Goal: Information Seeking & Learning: Check status

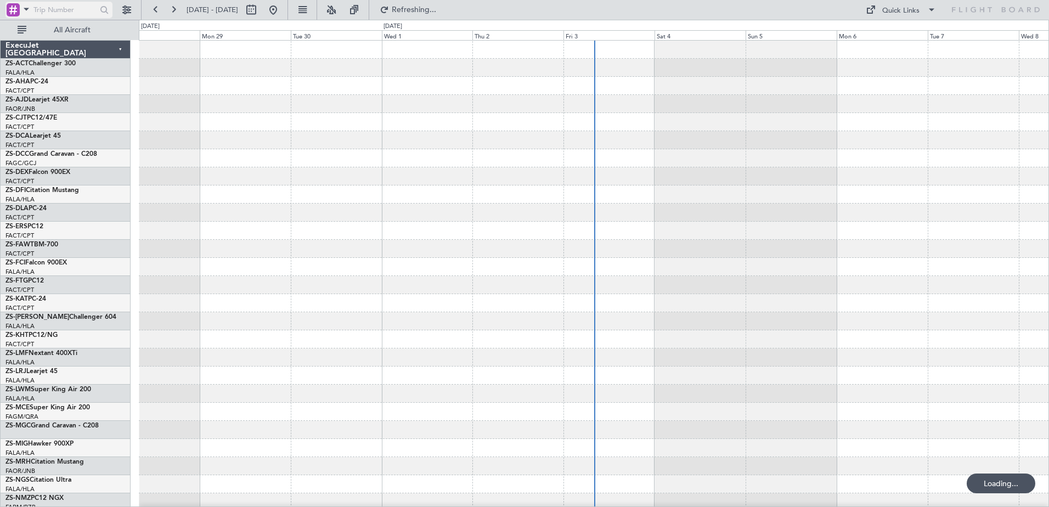
click at [20, 10] on span at bounding box center [26, 9] width 13 height 14
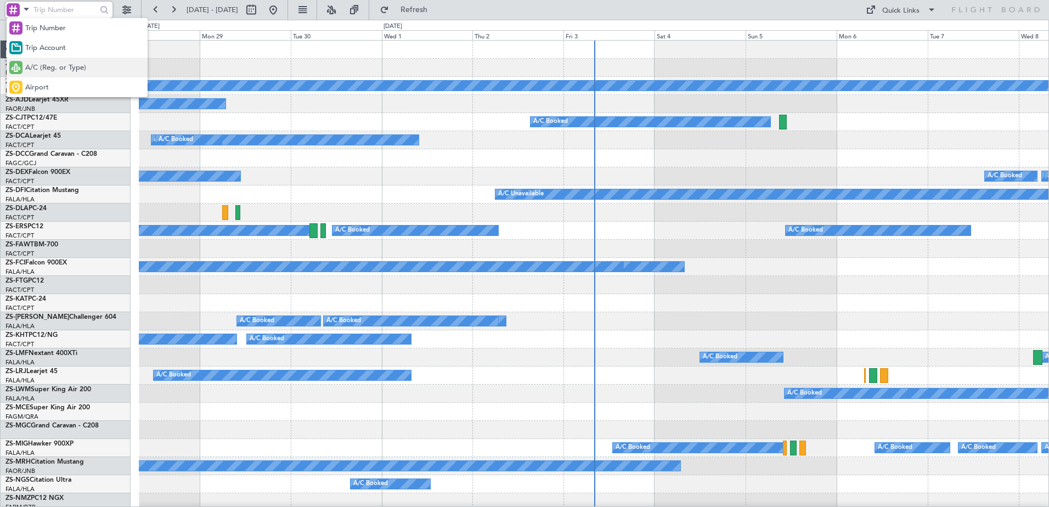
click at [43, 69] on span "A/C (Reg. or Type)" at bounding box center [55, 68] width 61 height 11
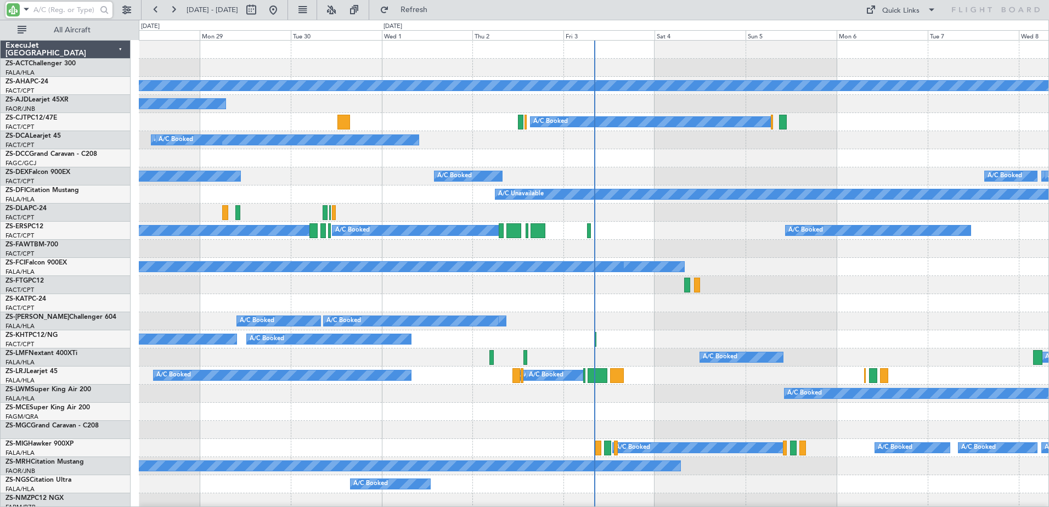
click at [48, 8] on input "text" at bounding box center [64, 10] width 63 height 16
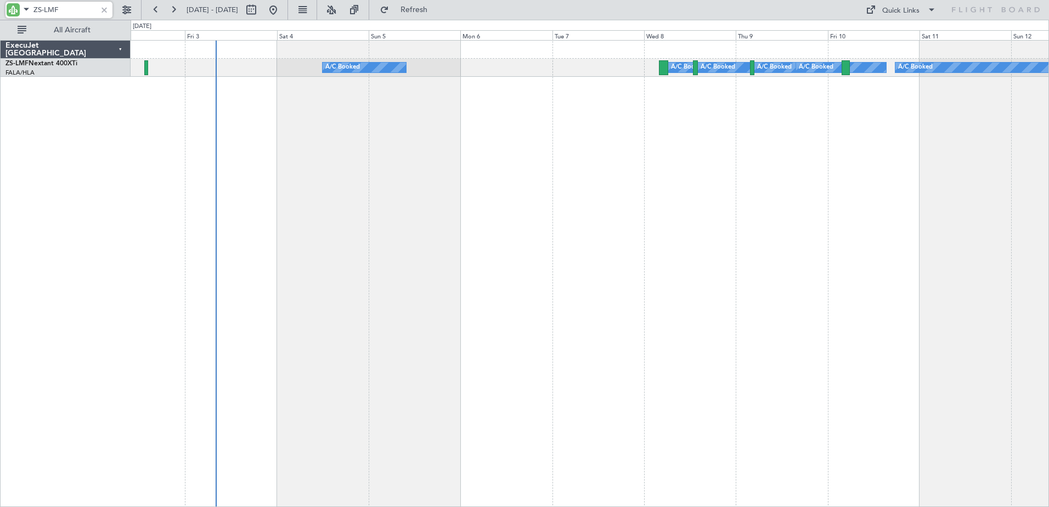
click at [70, 265] on div "A/C Booked A/C Booked A/C Booked A/C Booked A/C Booked A/C Booked A/C Booked A/…" at bounding box center [524, 263] width 1049 height 487
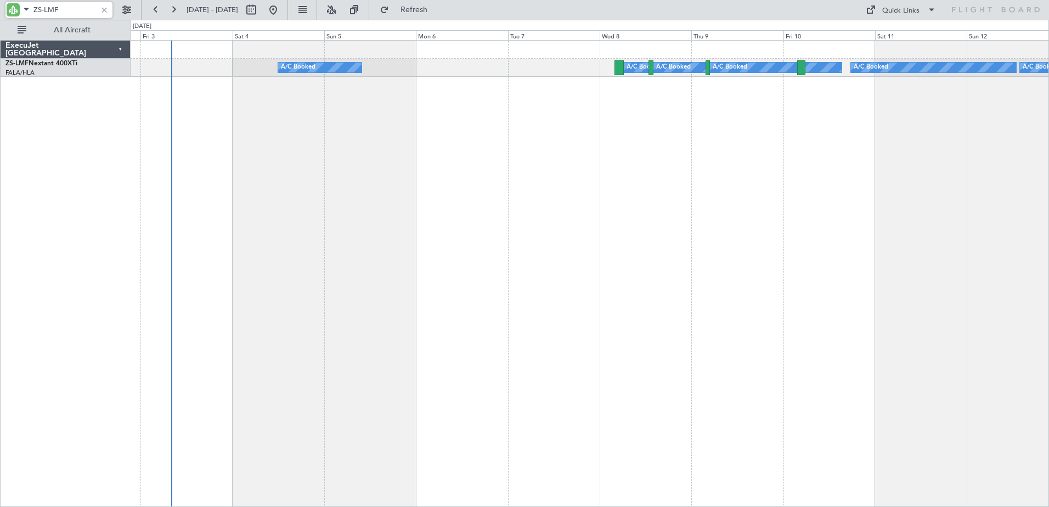
click at [368, 250] on div "A/C Booked A/C Booked A/C Booked A/C Booked A/C Booked A/C Booked A/C Booked A/…" at bounding box center [590, 273] width 918 height 467
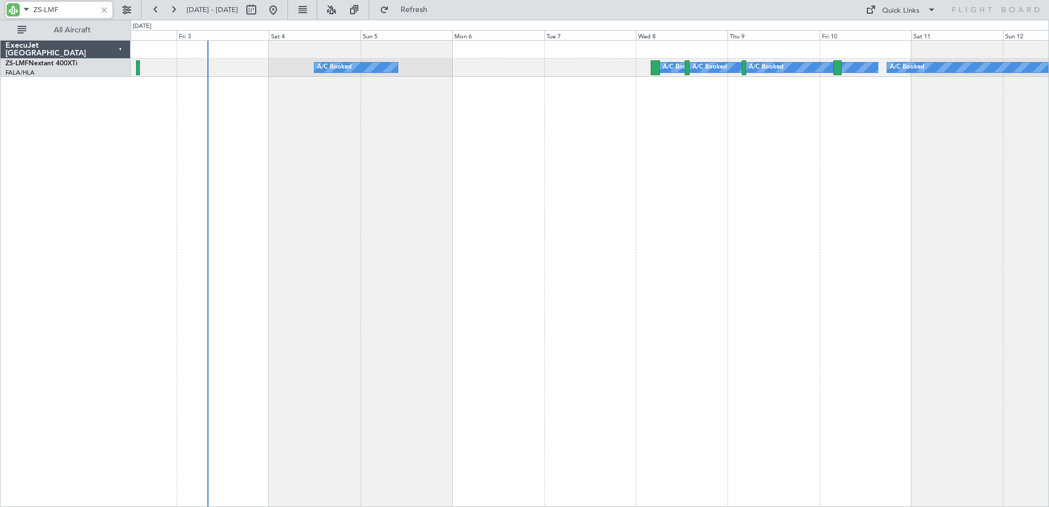
click at [529, 266] on div "A/C Booked A/C Booked A/C Booked A/C Booked A/C Booked A/C Booked A/C Booked A/…" at bounding box center [590, 273] width 918 height 467
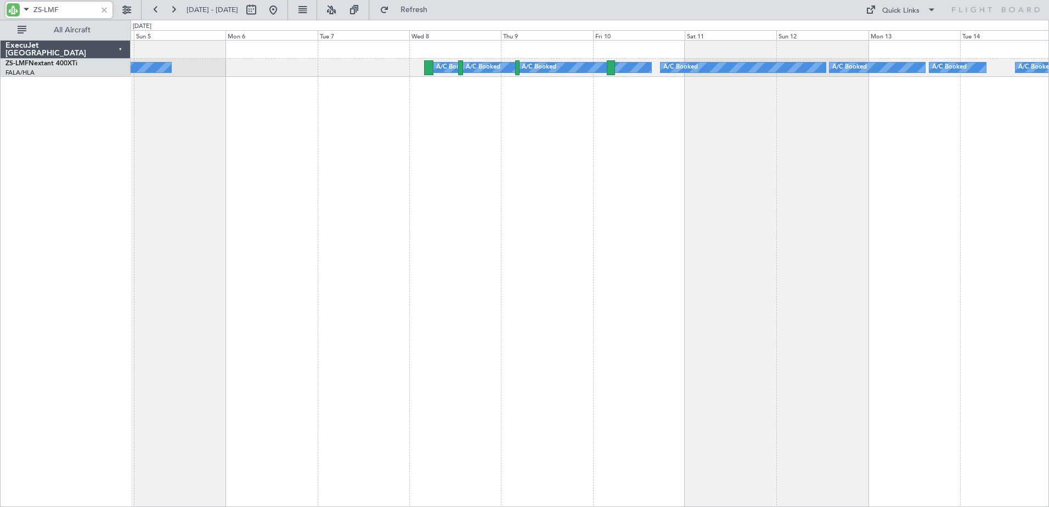
click at [478, 280] on div "A/C Booked A/C Booked A/C Booked A/C Booked A/C Booked A/C Booked A/C Booked A/…" at bounding box center [590, 273] width 918 height 467
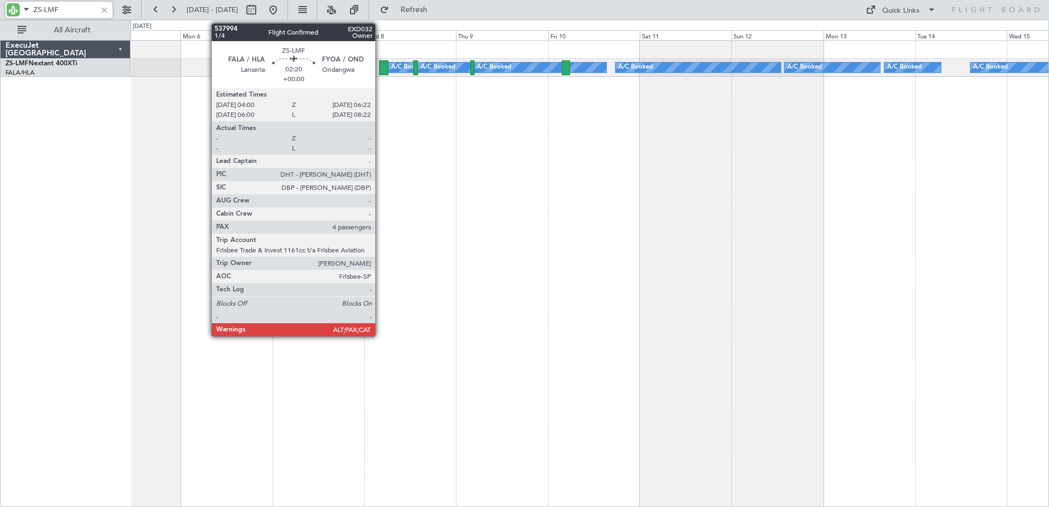
click at [380, 67] on div at bounding box center [383, 67] width 9 height 15
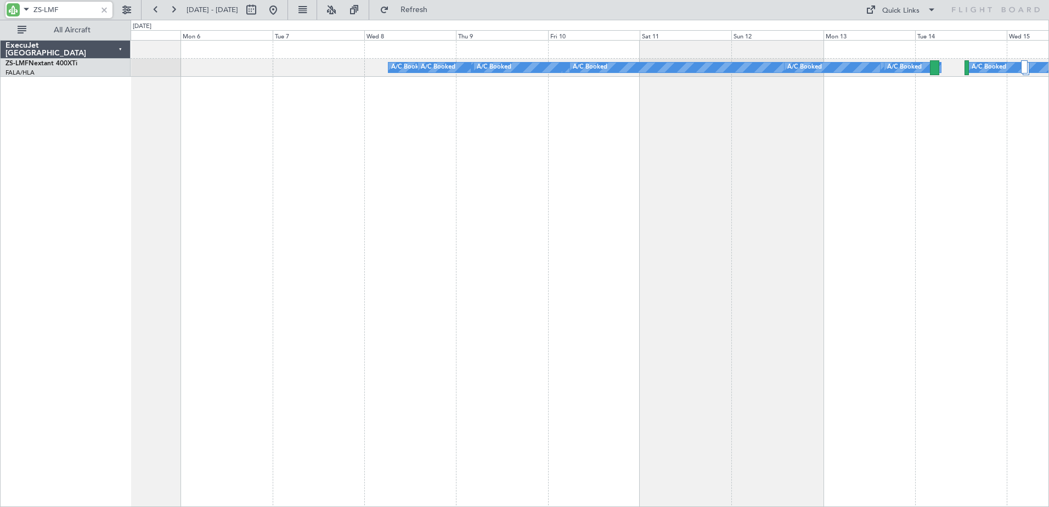
drag, startPoint x: 60, startPoint y: 8, endPoint x: 45, endPoint y: 9, distance: 15.4
click at [45, 9] on input "ZS-LMF" at bounding box center [64, 10] width 63 height 16
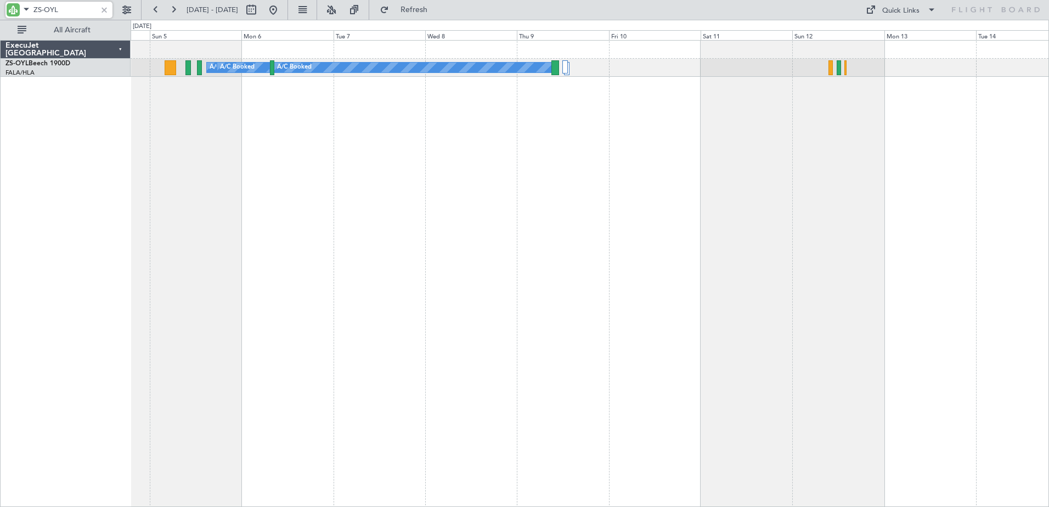
click at [893, 213] on div "A/C Booked A/C Booked A/C Booked A/C Booked A/C Booked A/C Booked A/C Booked A/…" at bounding box center [590, 273] width 918 height 467
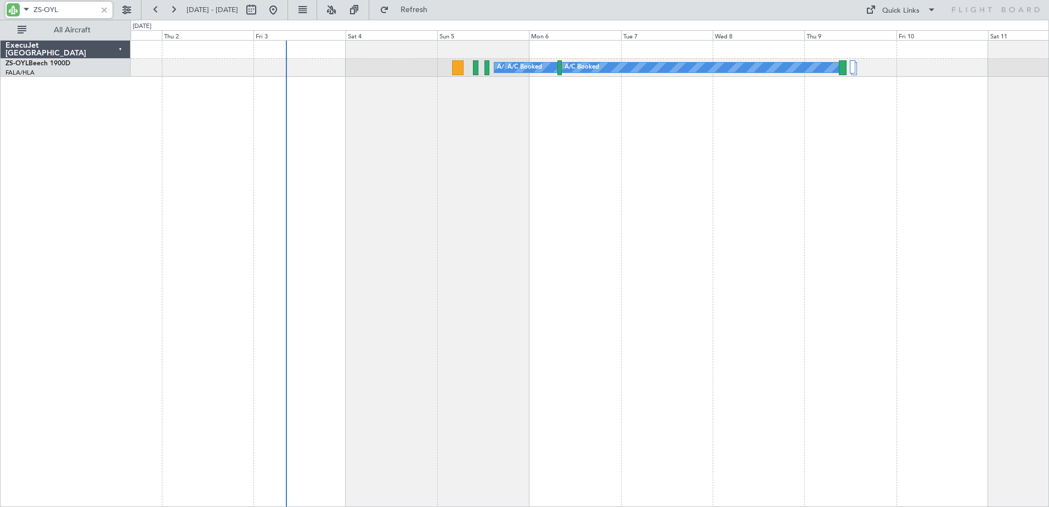
click at [704, 226] on div "A/C Booked A/C Booked A/C Booked A/C Booked A/C Booked A/C Booked A/C Booked A/…" at bounding box center [590, 273] width 918 height 467
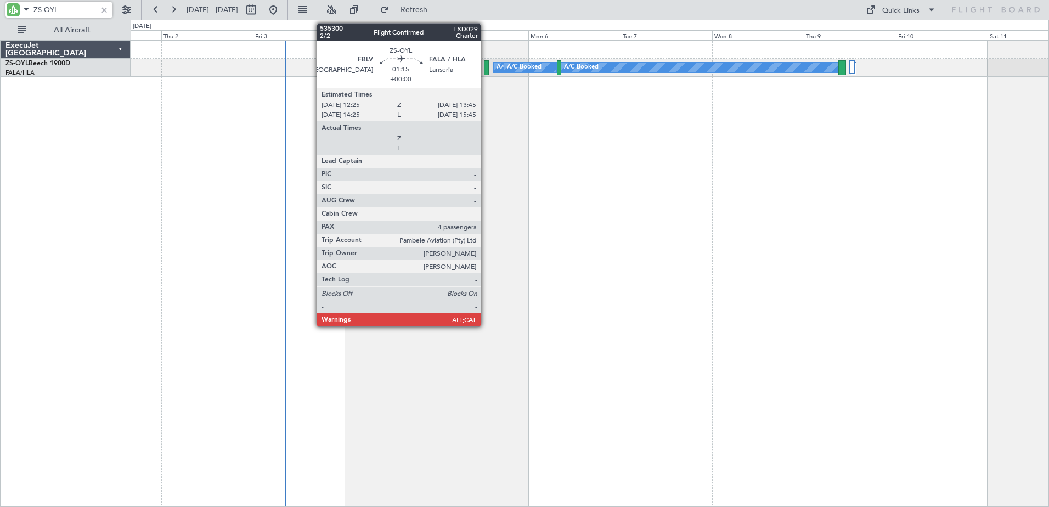
click at [486, 69] on div at bounding box center [486, 67] width 5 height 15
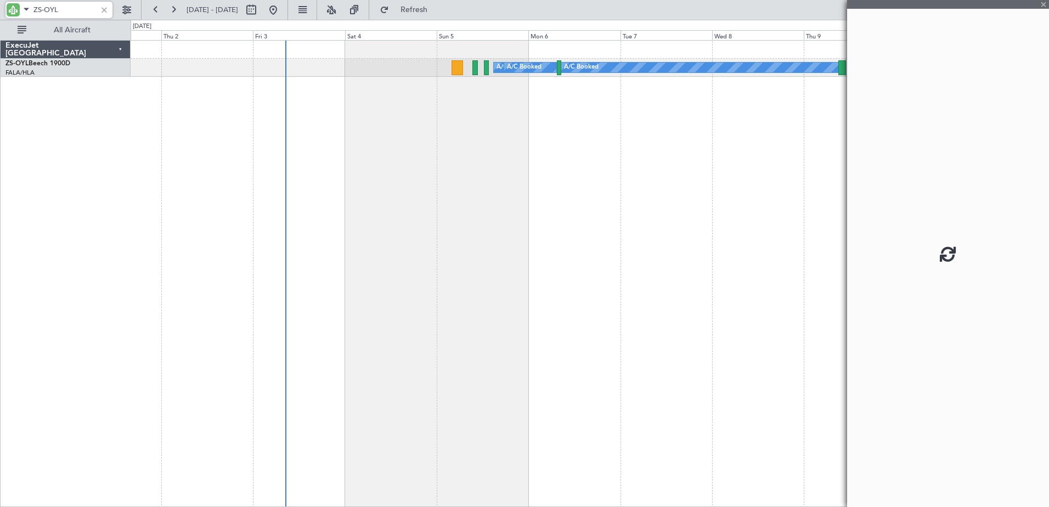
click at [486, 69] on div at bounding box center [486, 67] width 5 height 15
type input "ZS-OYL"
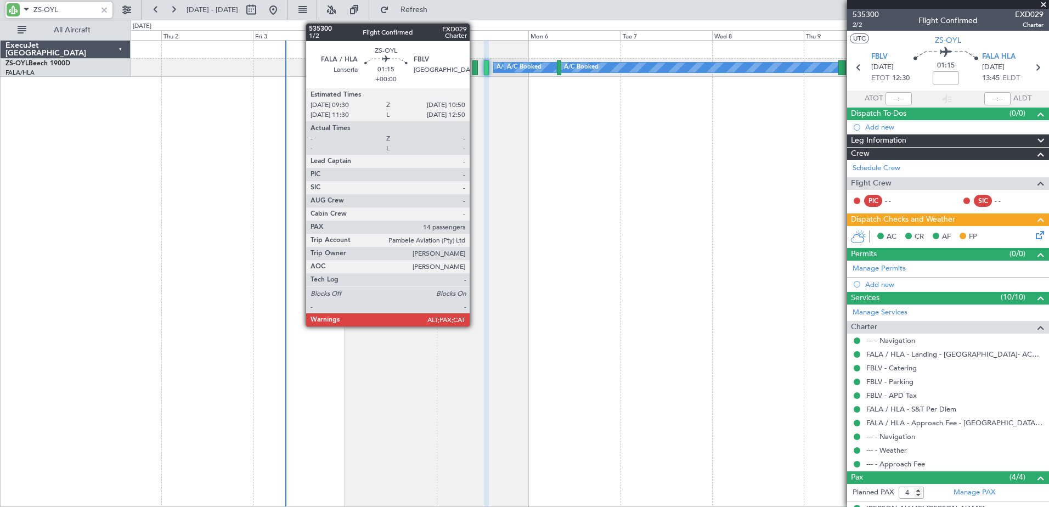
click at [475, 68] on div at bounding box center [474, 67] width 5 height 15
